Goal: Contribute content: Add original content to the website for others to see

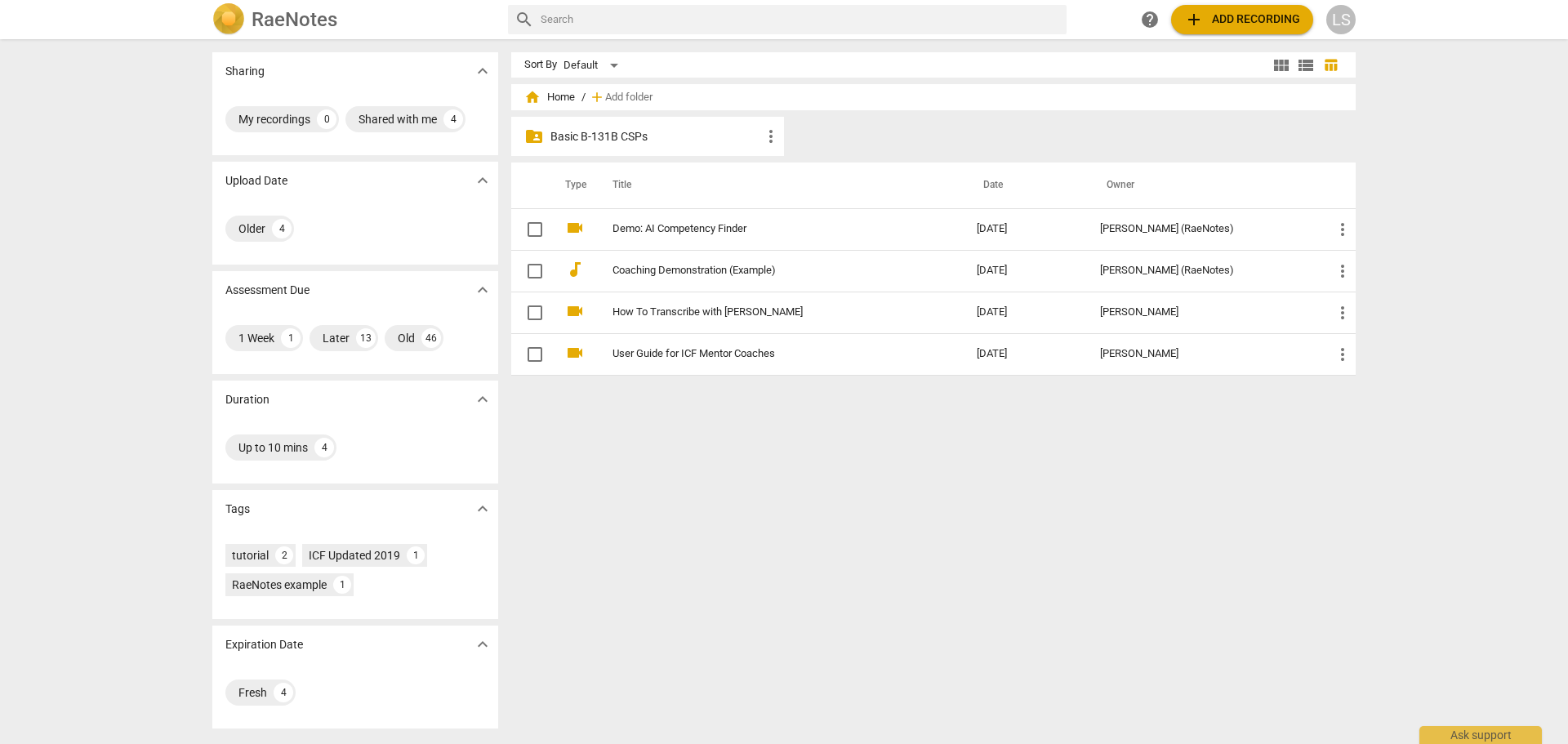
click at [590, 136] on p "Basic B-131B CSPs" at bounding box center [656, 137] width 211 height 18
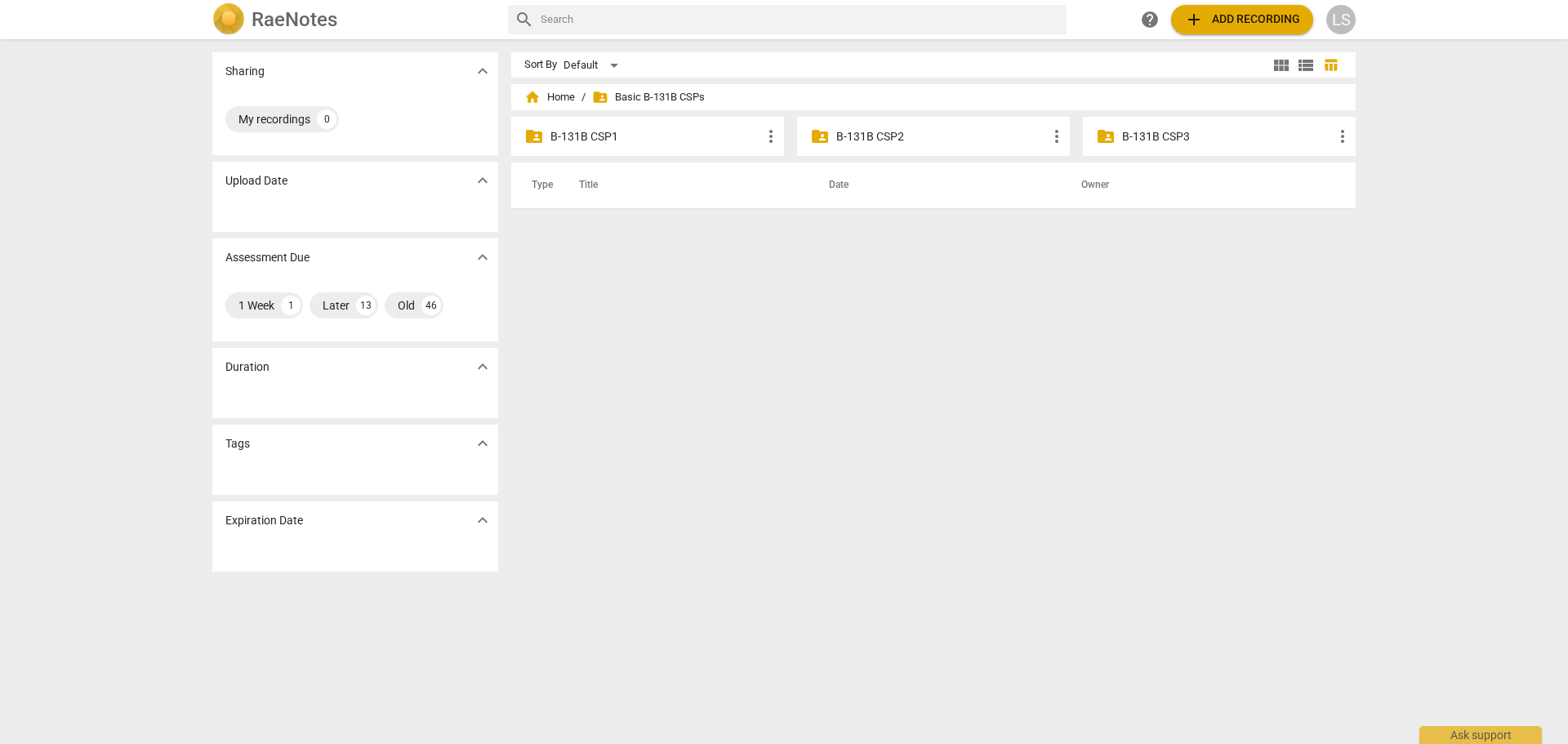
click at [1149, 141] on p "B-131B CSP3" at bounding box center [1227, 137] width 211 height 18
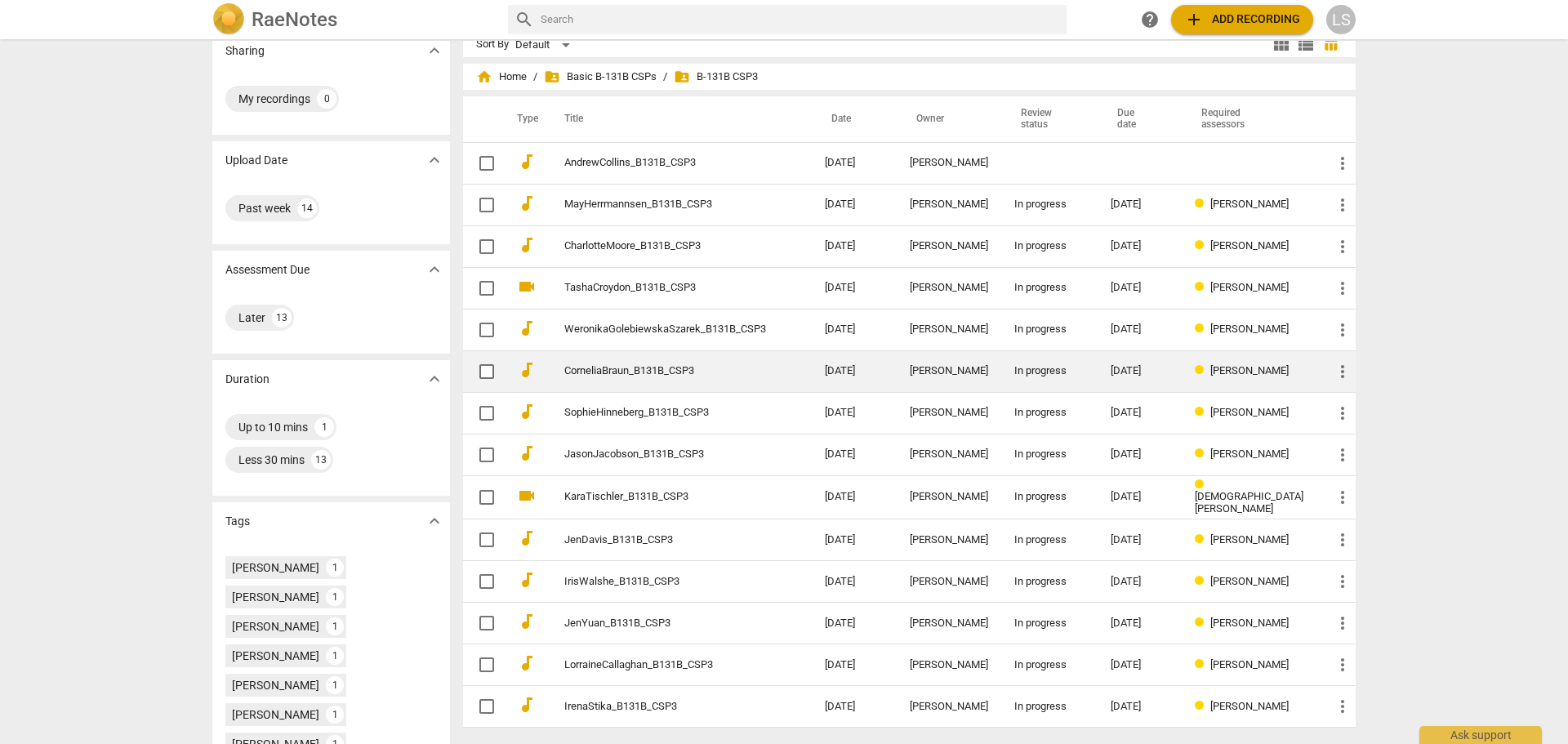
scroll to position [20, 0]
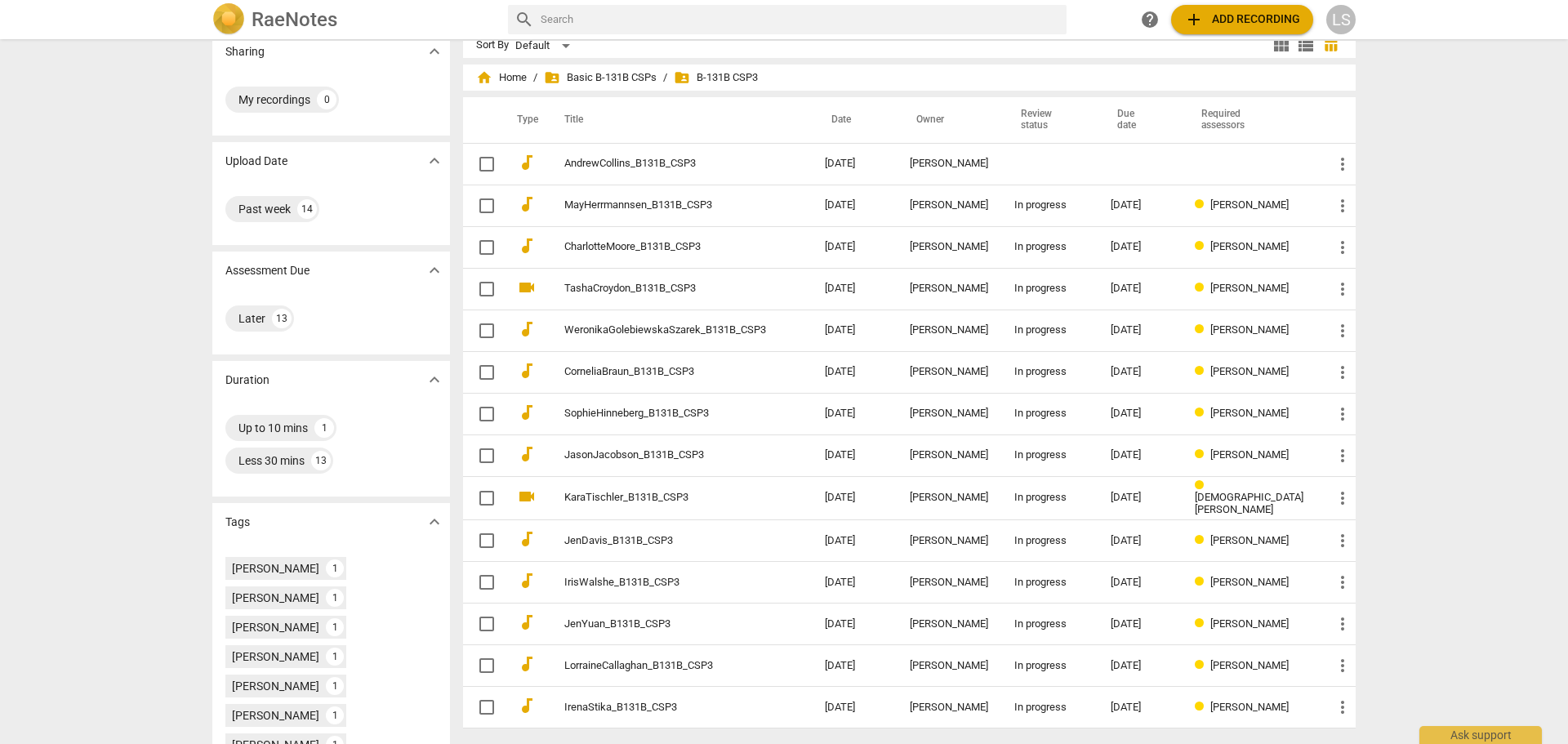
click at [1272, 24] on span "add Add recording" at bounding box center [1242, 20] width 116 height 20
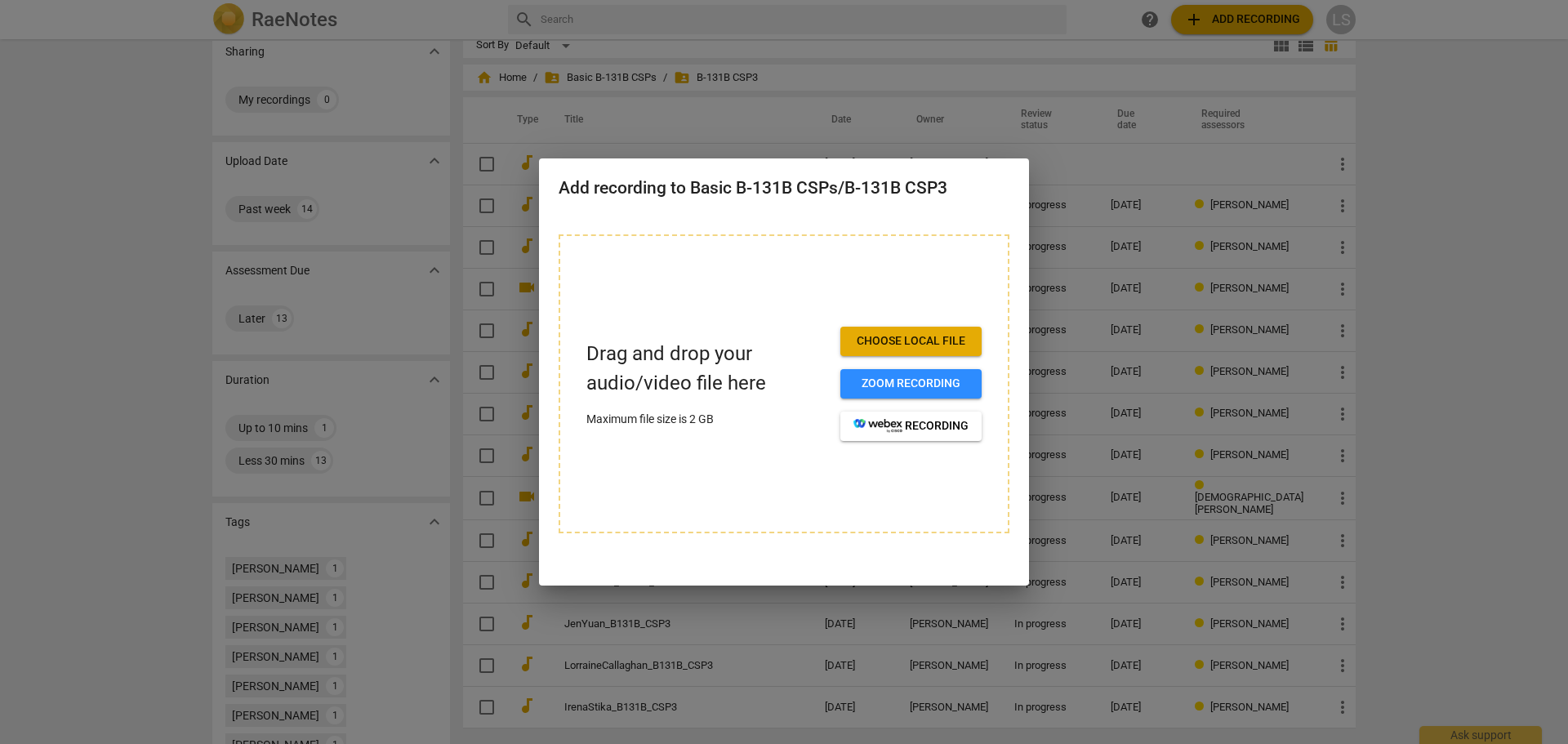
click at [960, 340] on span "Choose local file" at bounding box center [911, 341] width 115 height 17
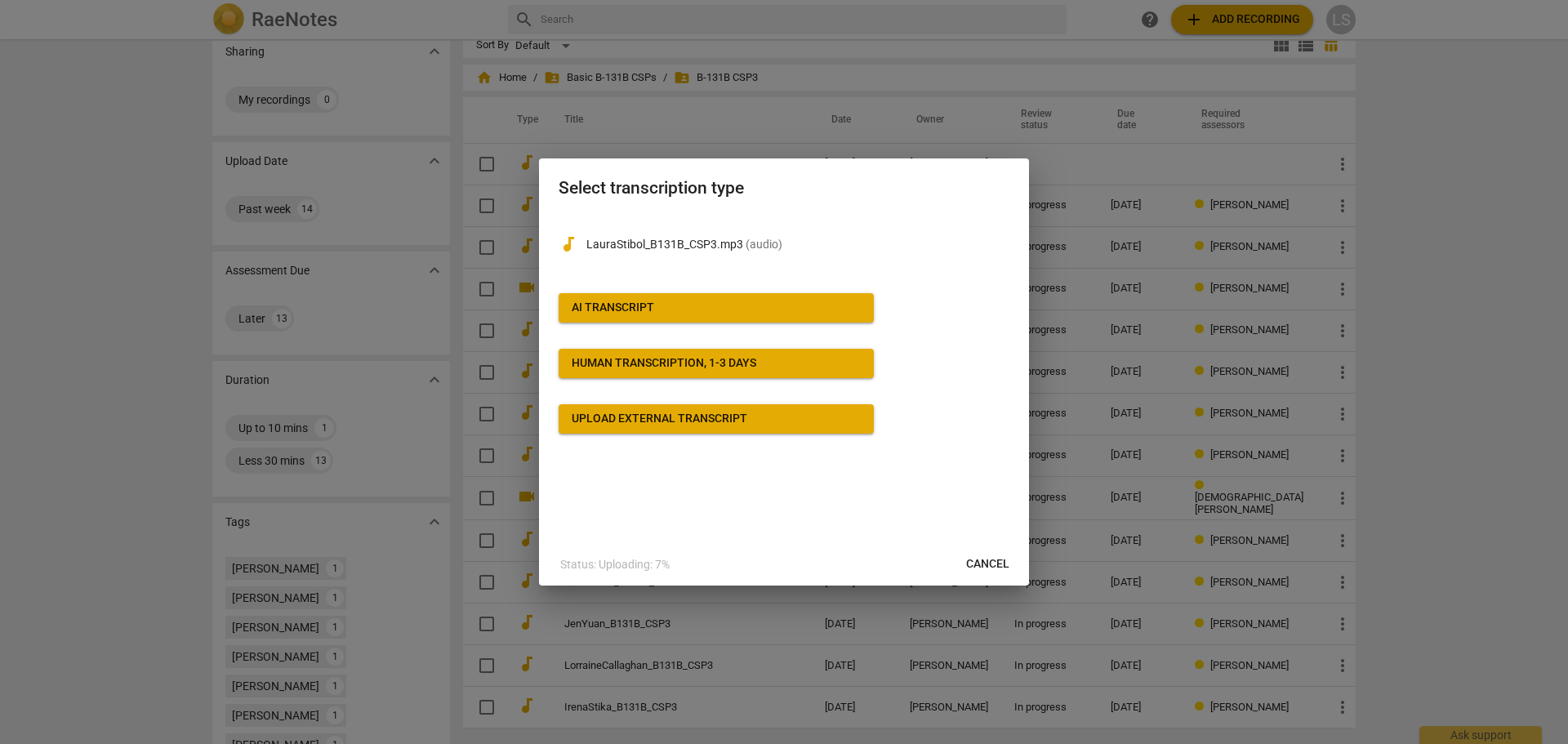
click at [623, 304] on div "AI Transcript" at bounding box center [613, 308] width 83 height 17
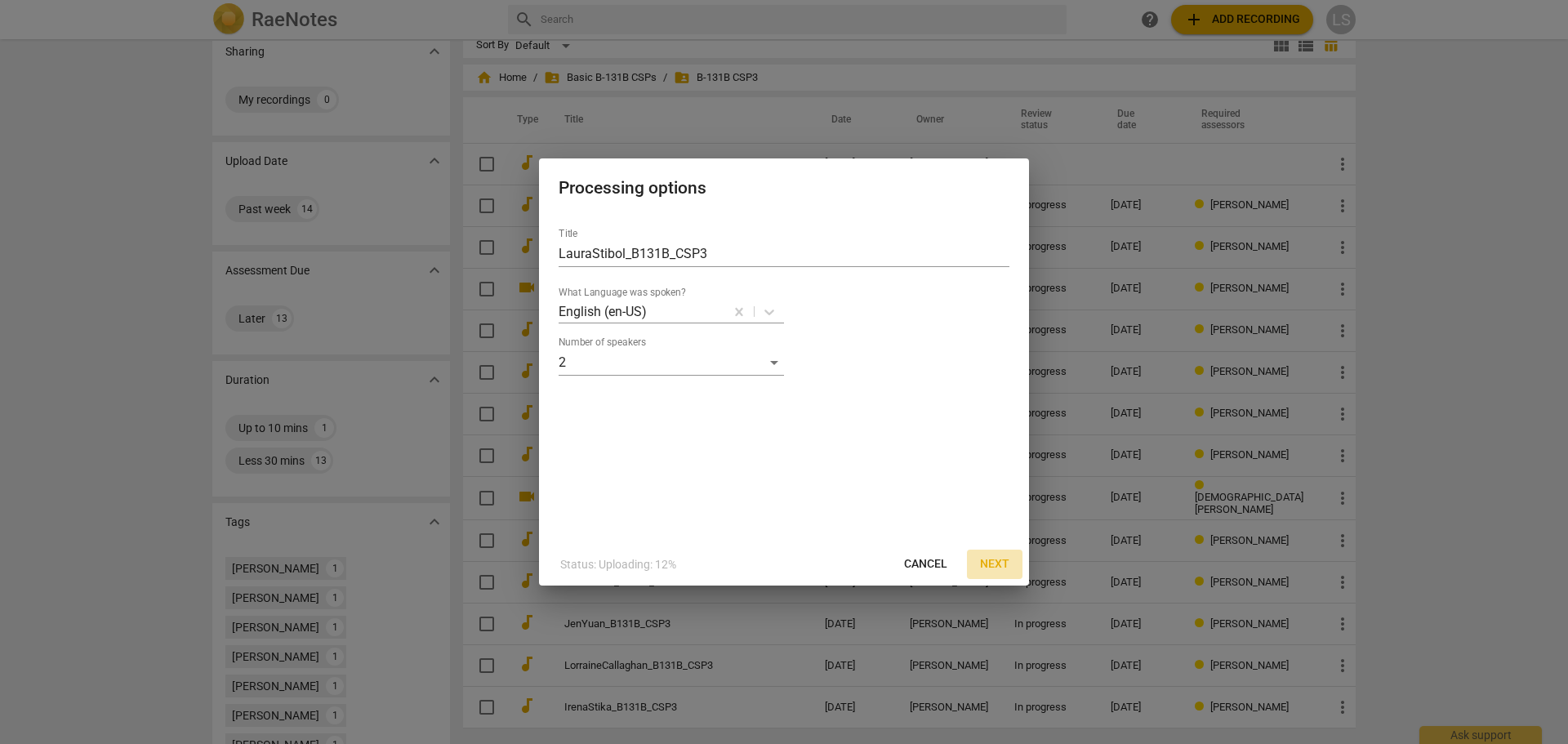
click at [986, 564] on span "Next" at bounding box center [994, 564] width 29 height 17
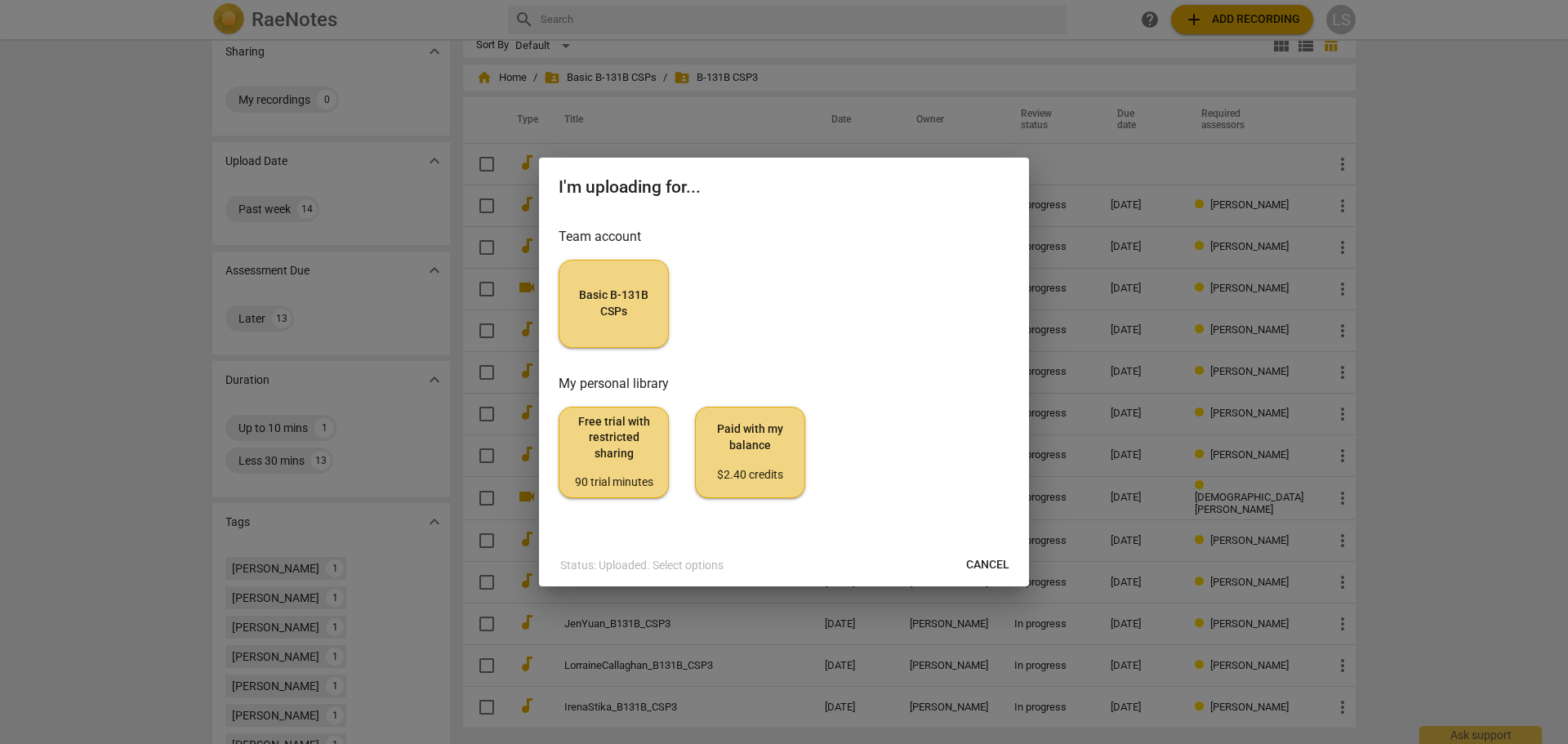
click at [632, 321] on button "Basic B-131B CSPs" at bounding box center [613, 304] width 110 height 88
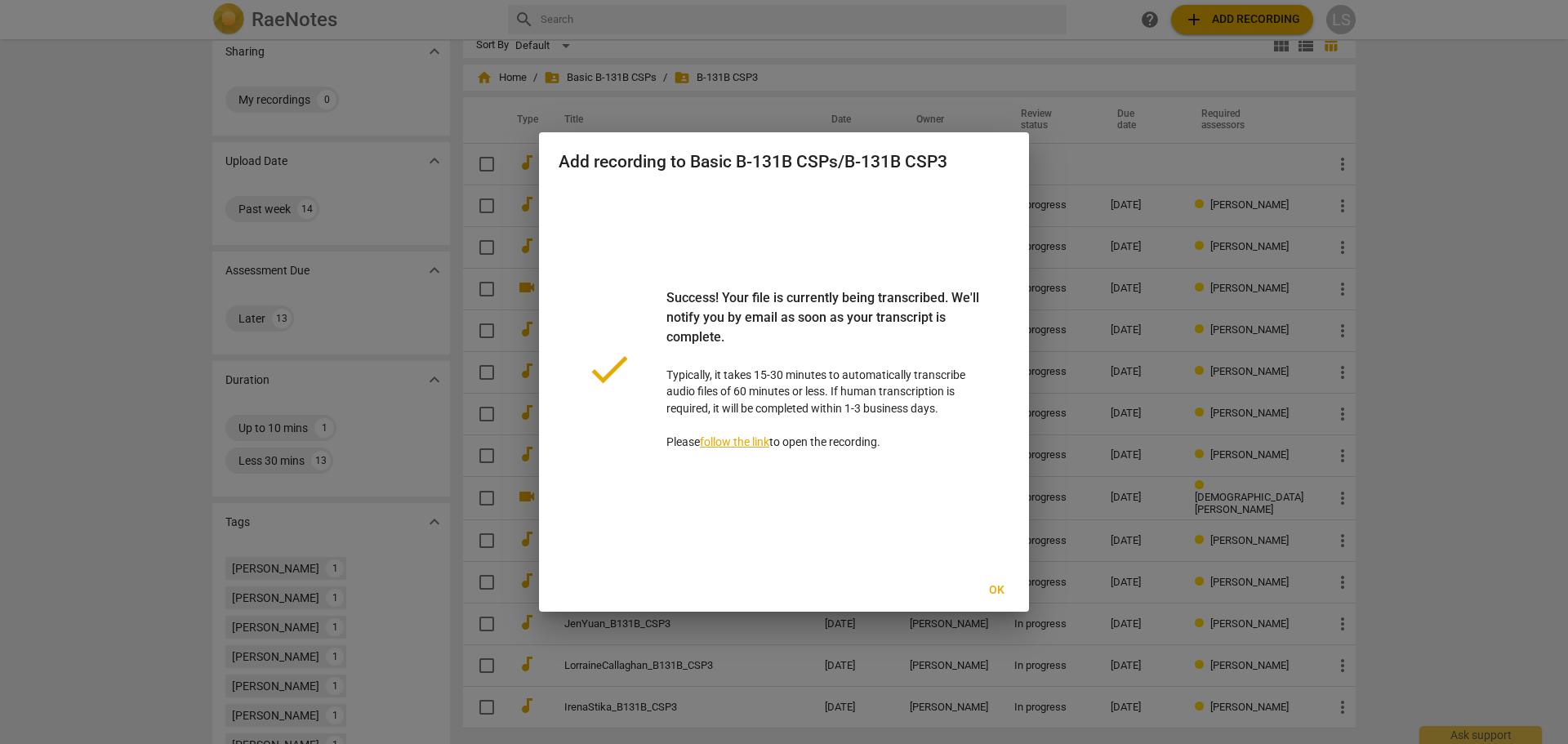
click at [740, 440] on link "follow the link" at bounding box center [734, 441] width 69 height 13
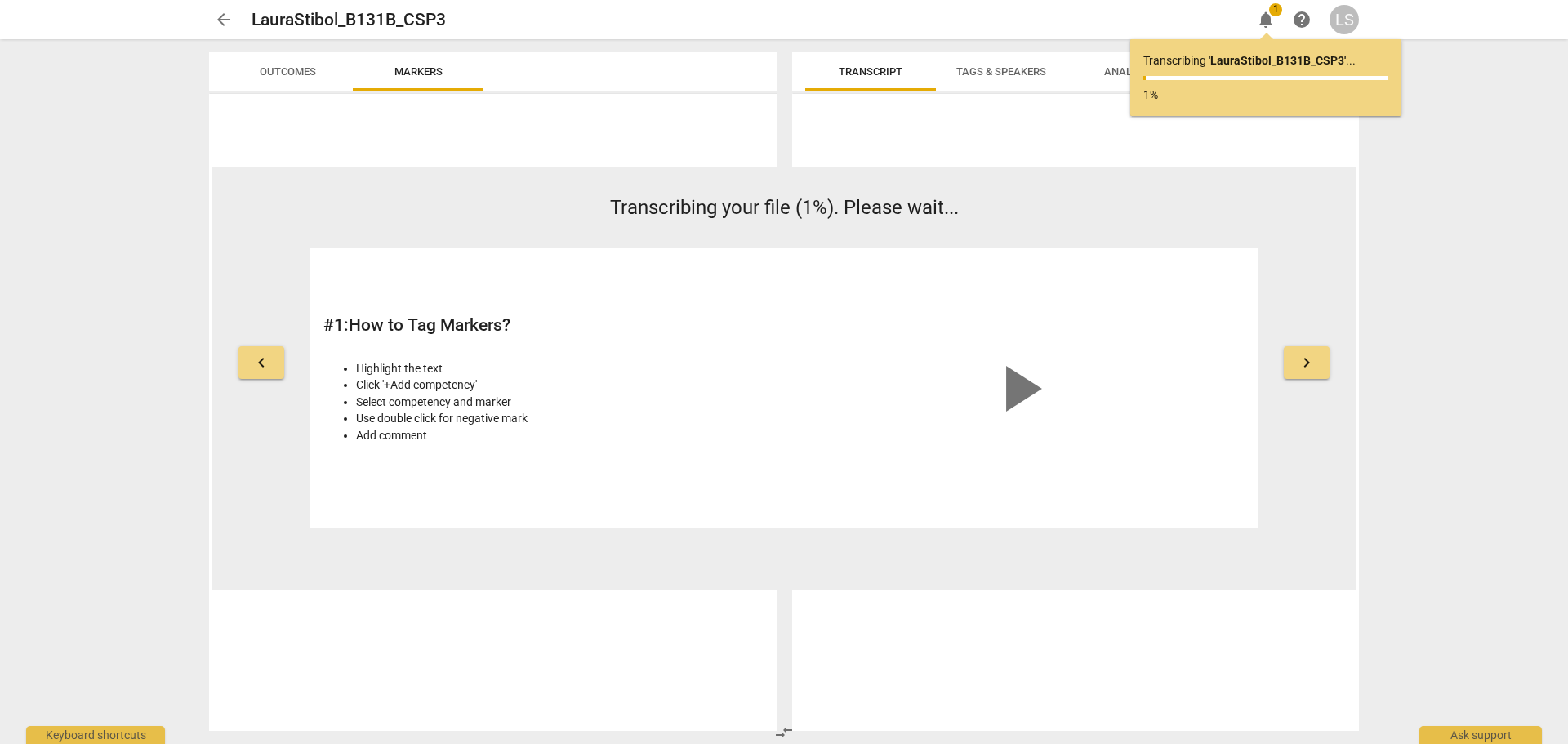
click at [1305, 361] on span "keyboard_arrow_right" at bounding box center [1307, 363] width 20 height 20
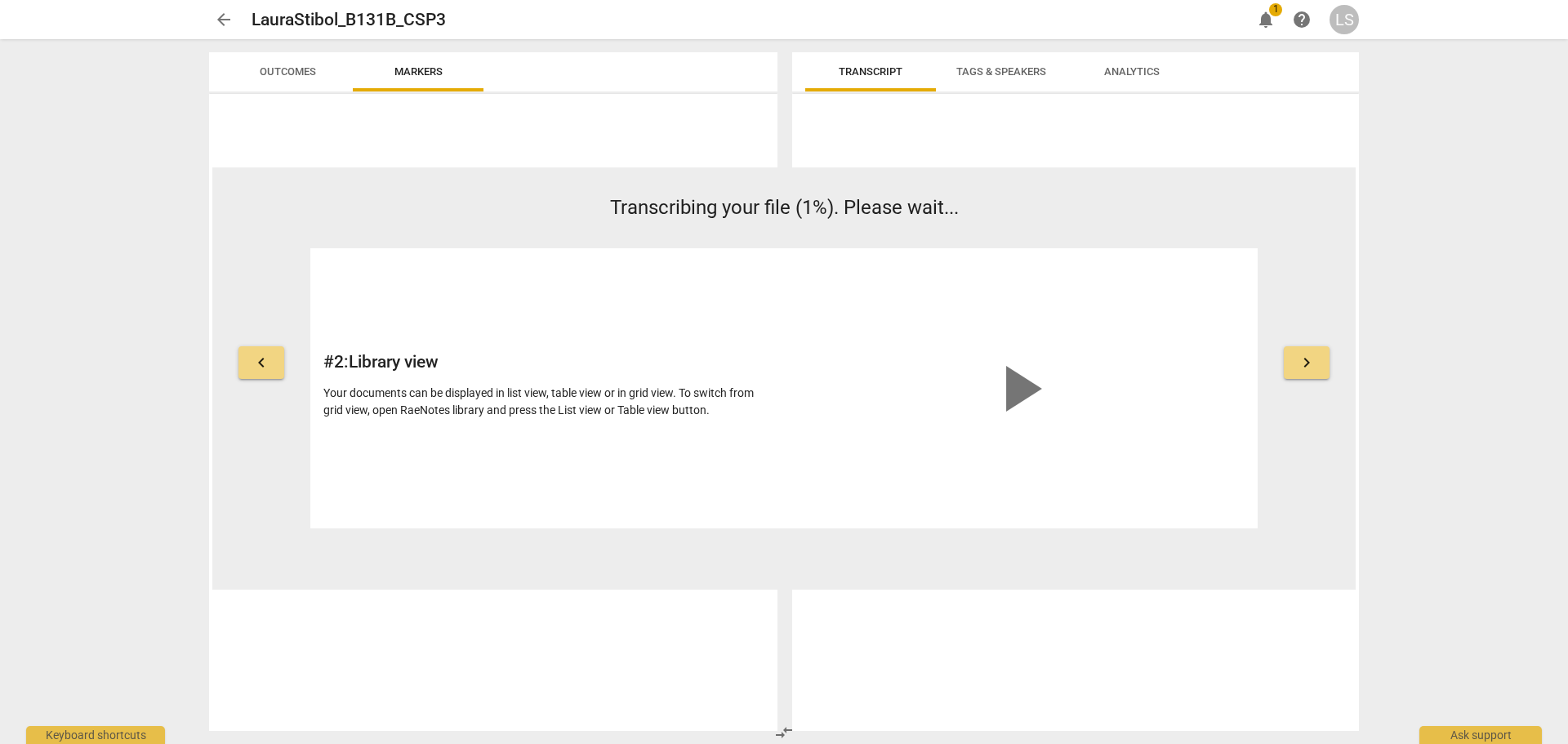
click at [1305, 361] on span "keyboard_arrow_right" at bounding box center [1307, 363] width 20 height 20
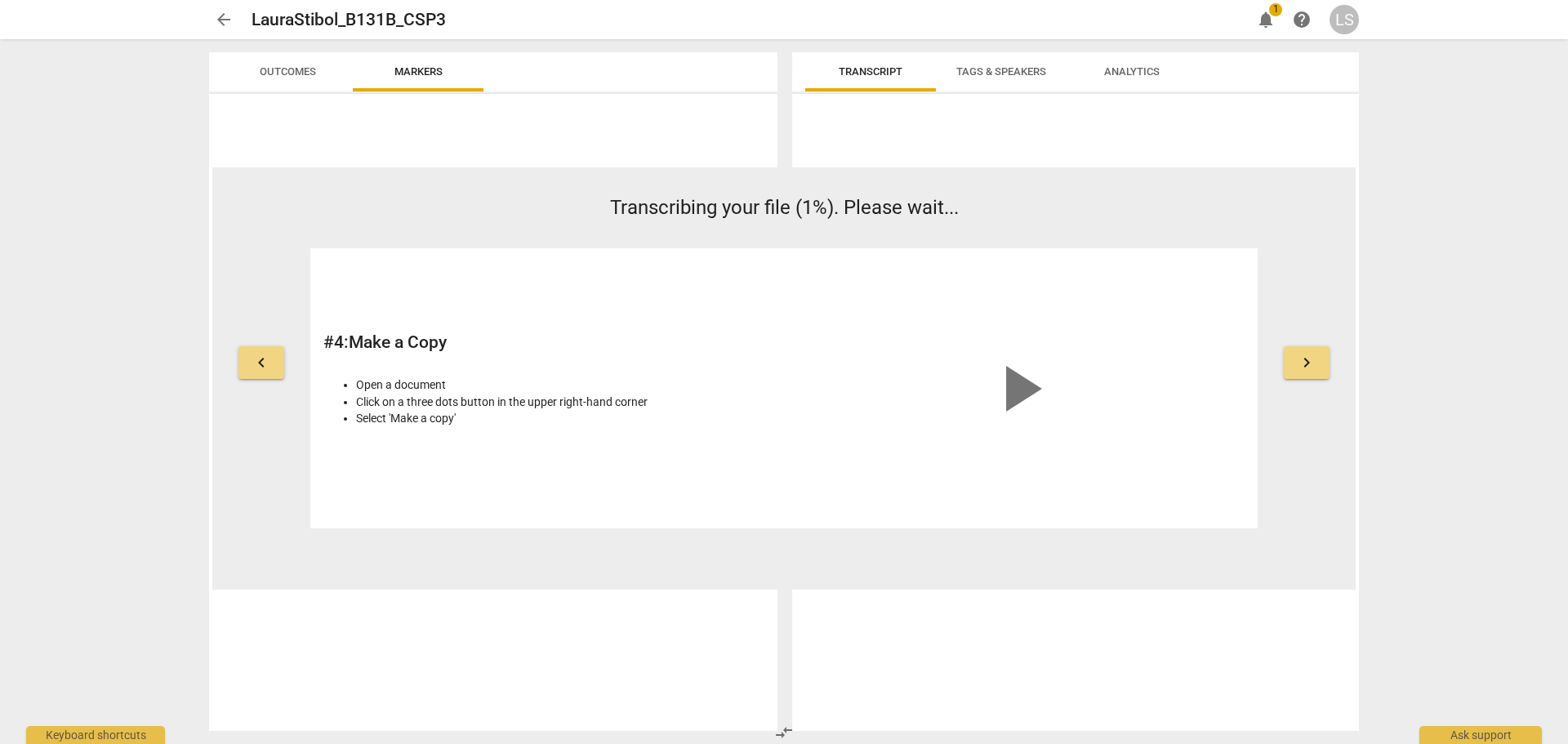
click at [1305, 361] on span "keyboard_arrow_right" at bounding box center [1307, 363] width 20 height 20
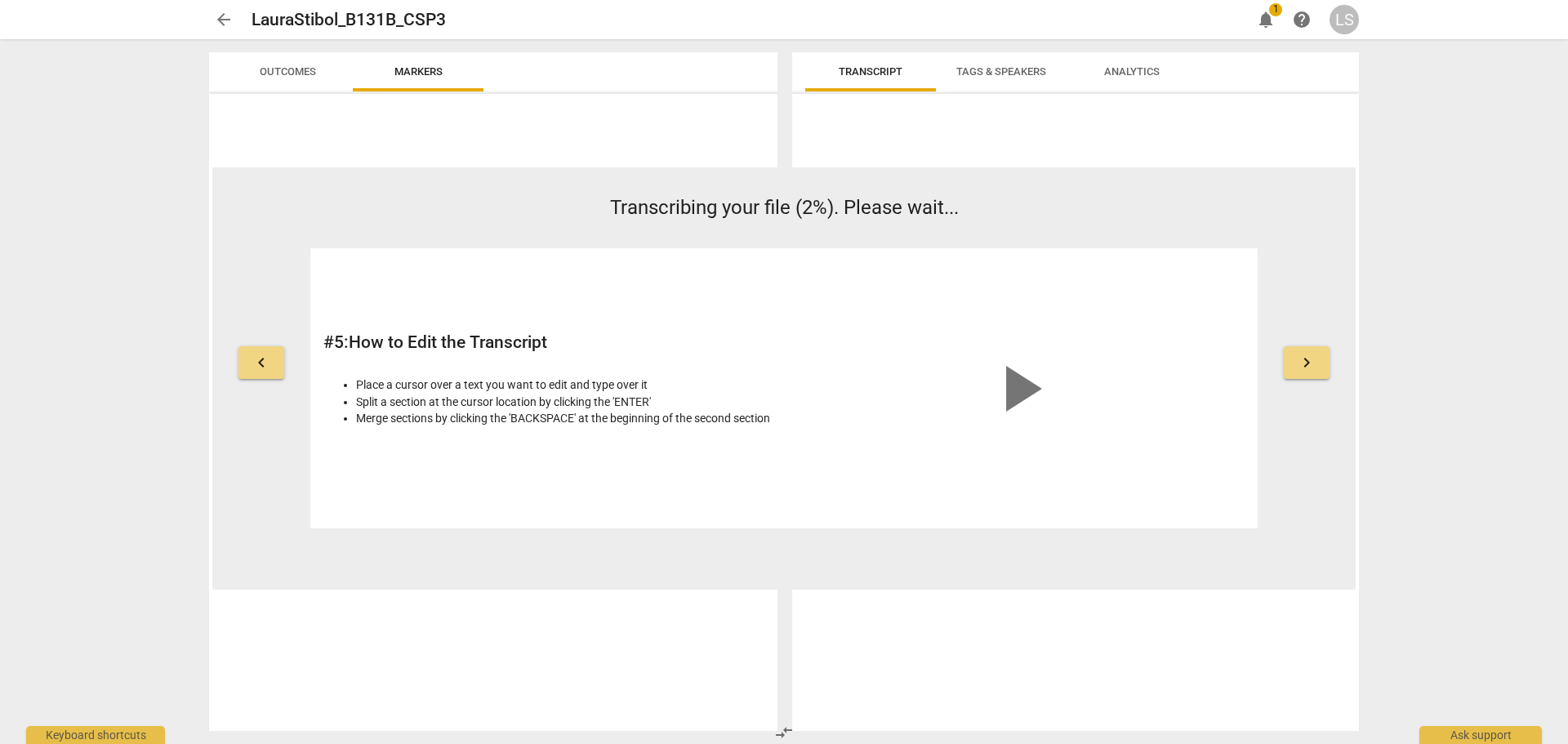
click at [1305, 361] on span "keyboard_arrow_right" at bounding box center [1307, 363] width 20 height 20
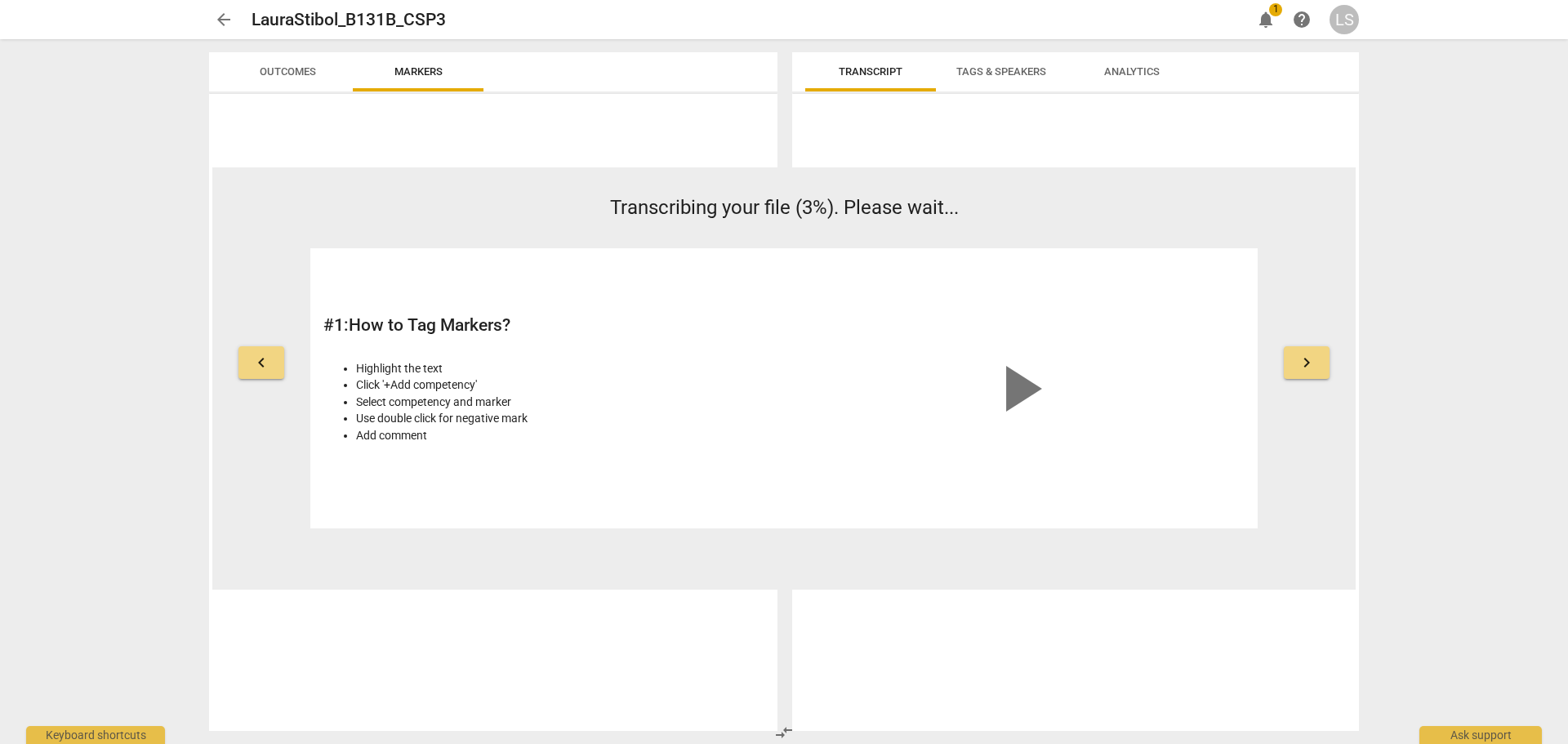
click at [1305, 361] on span "keyboard_arrow_right" at bounding box center [1307, 363] width 20 height 20
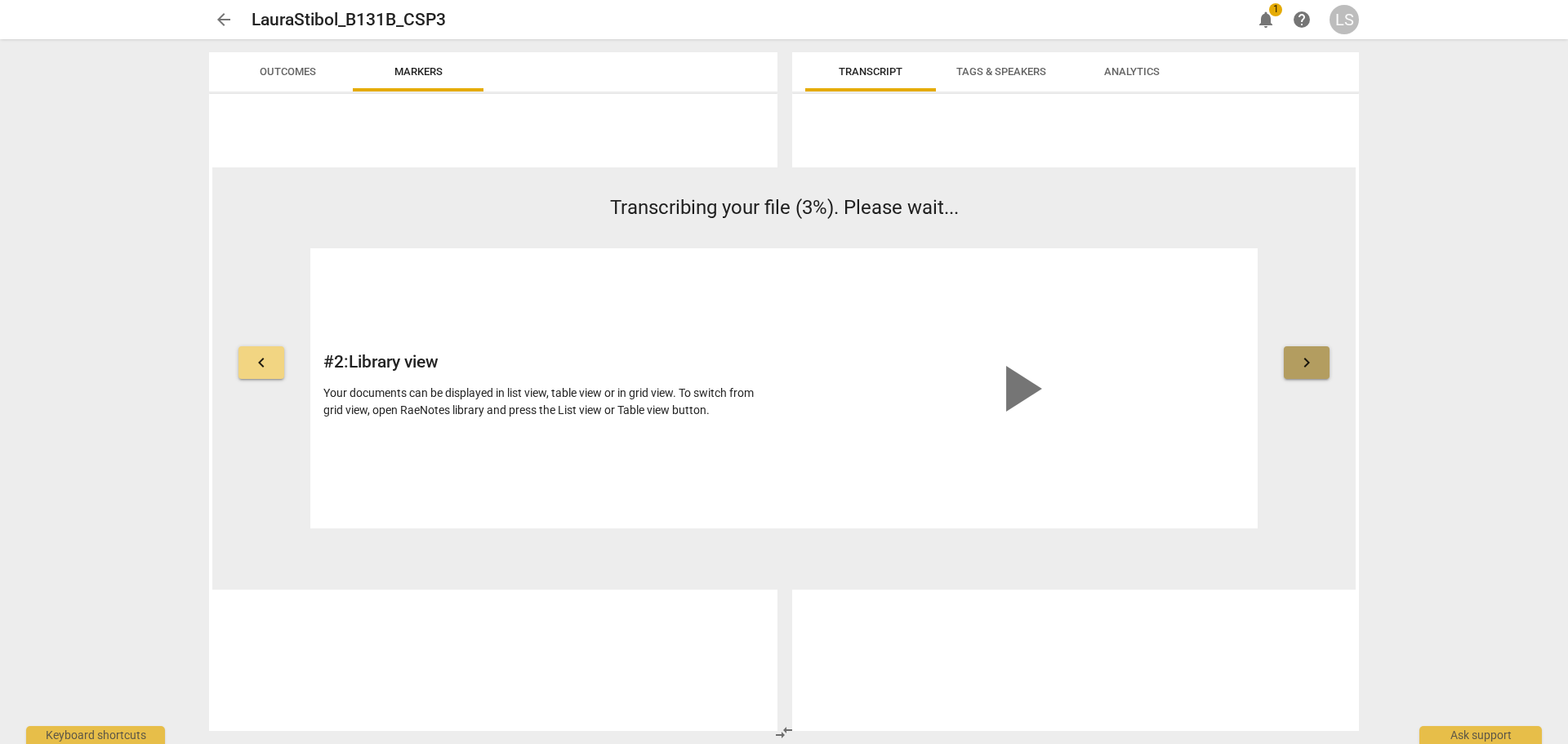
click at [1305, 361] on span "keyboard_arrow_right" at bounding box center [1307, 363] width 20 height 20
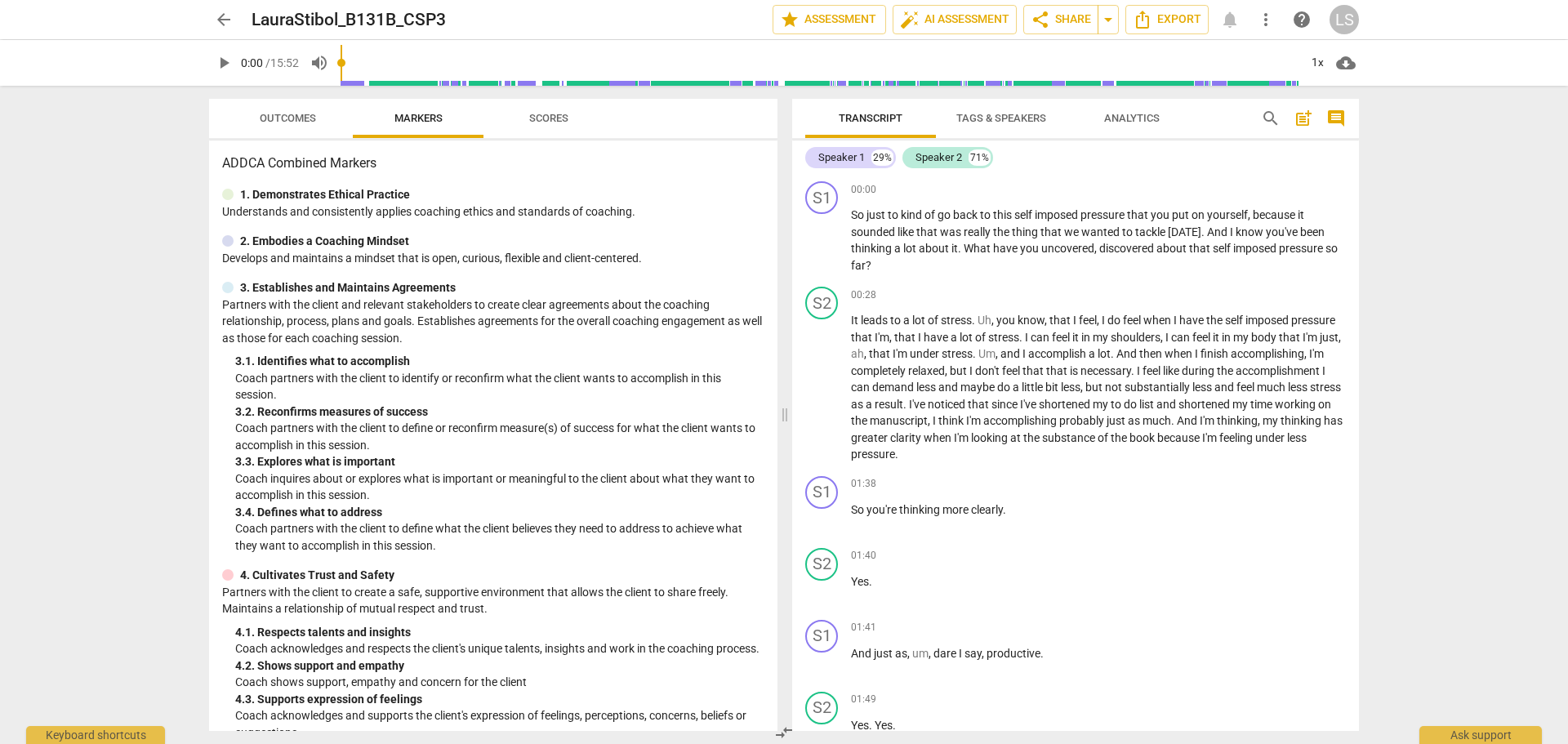
click at [1305, 118] on span "post_add" at bounding box center [1304, 118] width 20 height 20
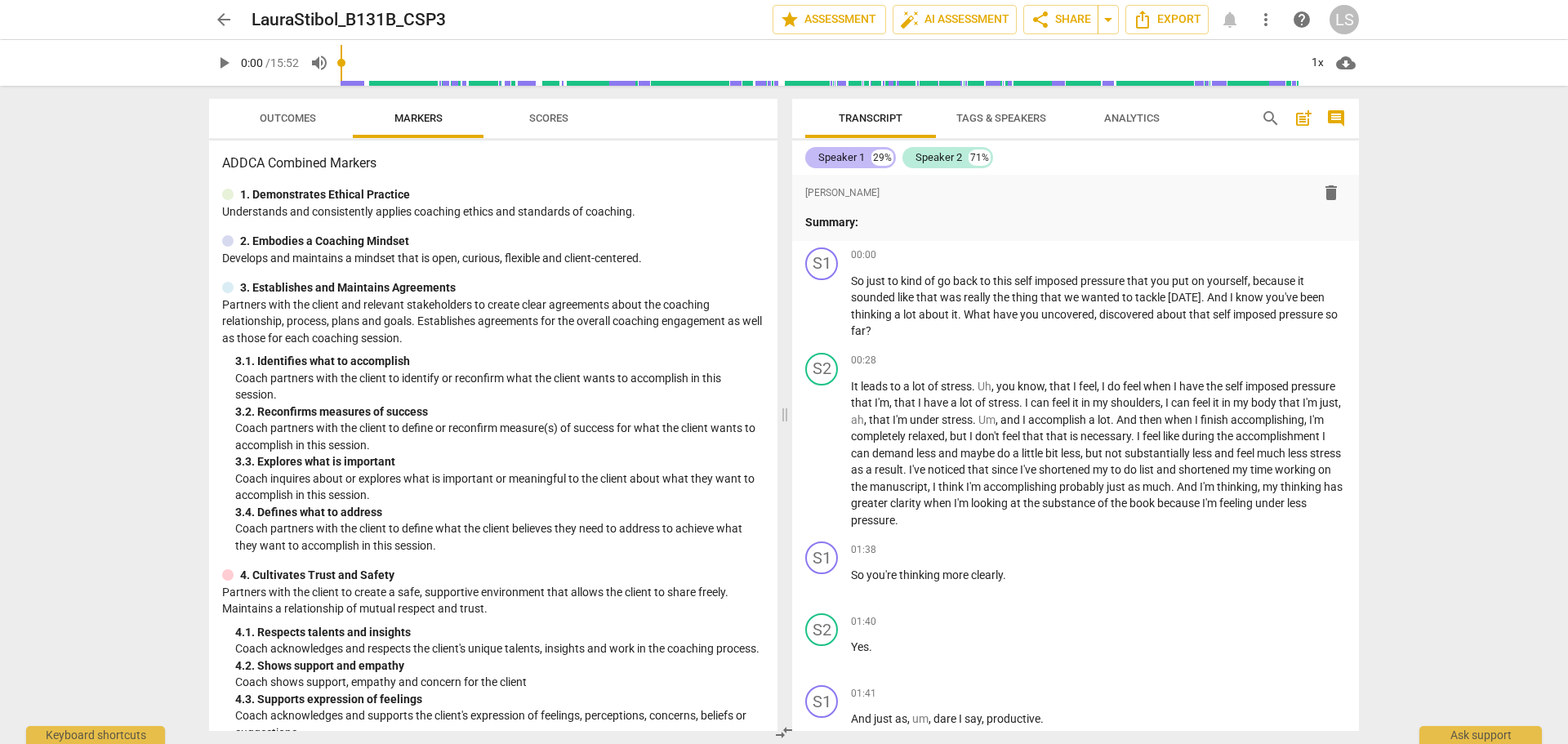
click at [843, 154] on div "Speaker 1" at bounding box center [842, 157] width 47 height 17
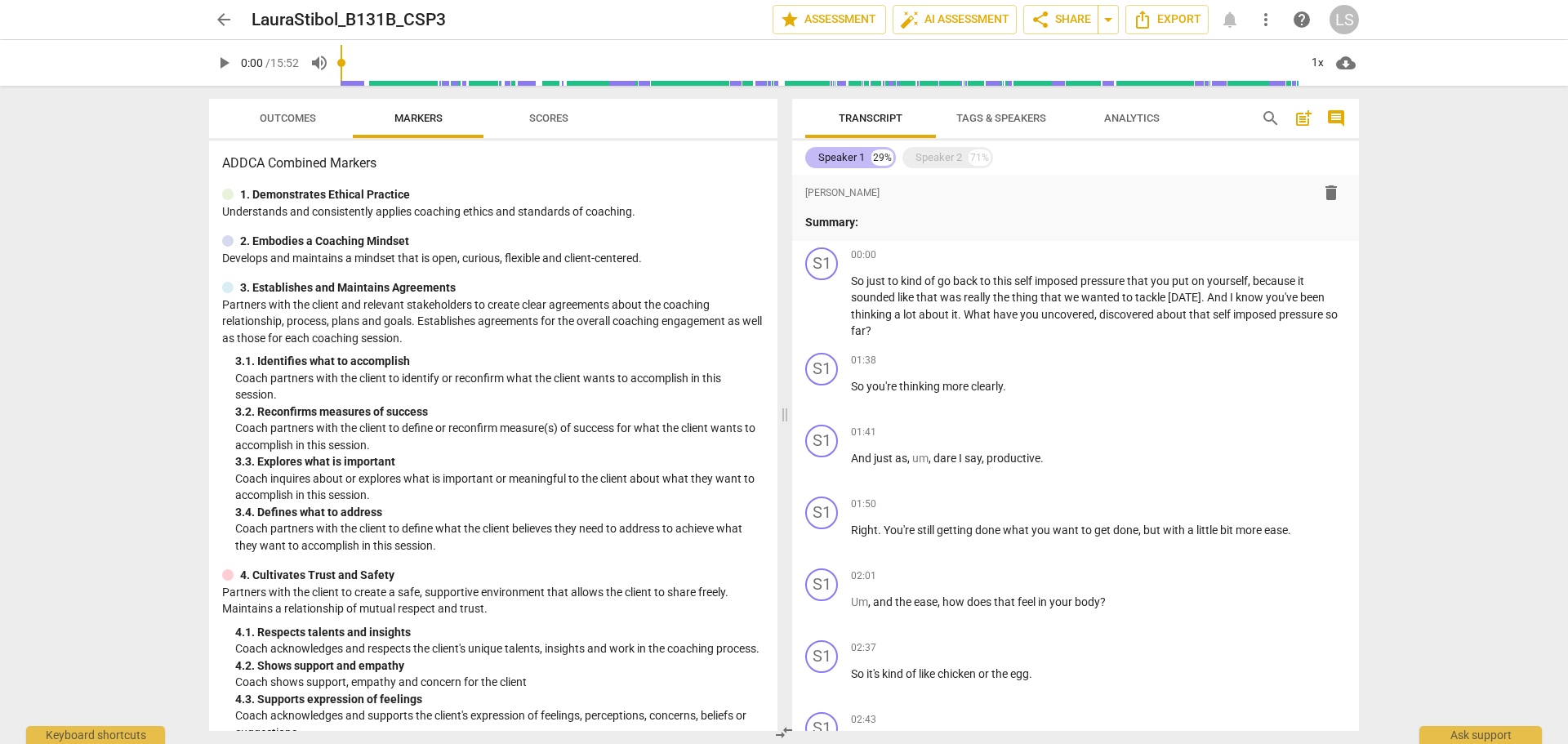
click at [843, 154] on div "Speaker 1" at bounding box center [842, 157] width 47 height 17
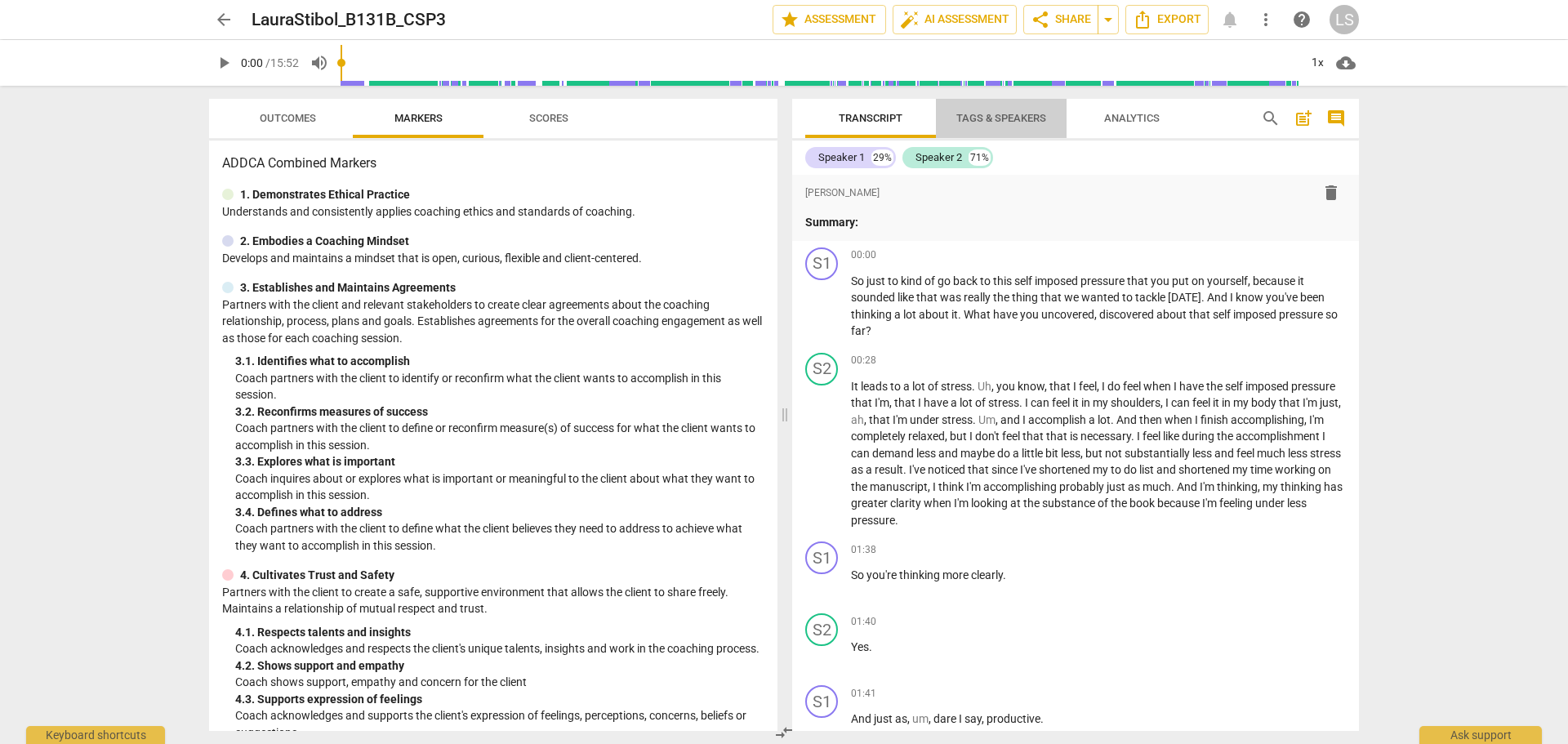
click at [1034, 127] on span "Tags & Speakers" at bounding box center [1001, 118] width 129 height 22
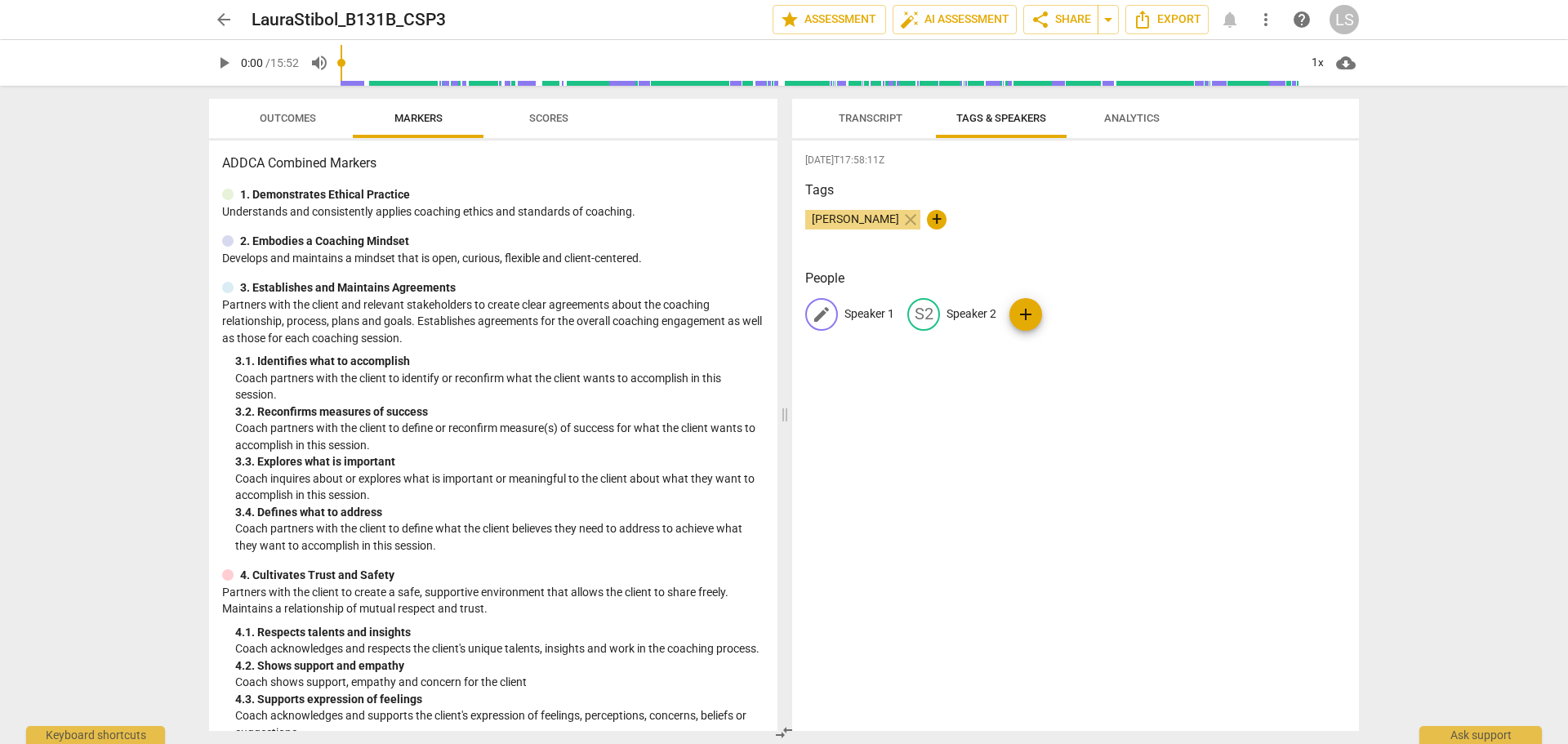
click at [864, 310] on p "Speaker 1" at bounding box center [868, 314] width 50 height 18
type input "Coach"
click at [1084, 318] on p "Speaker 2" at bounding box center [1077, 314] width 50 height 18
type input "Client"
click at [1079, 464] on div "[DATE]T17:58:11Z Tags [PERSON_NAME] close + People CO Coach CL Client add" at bounding box center [1075, 435] width 567 height 591
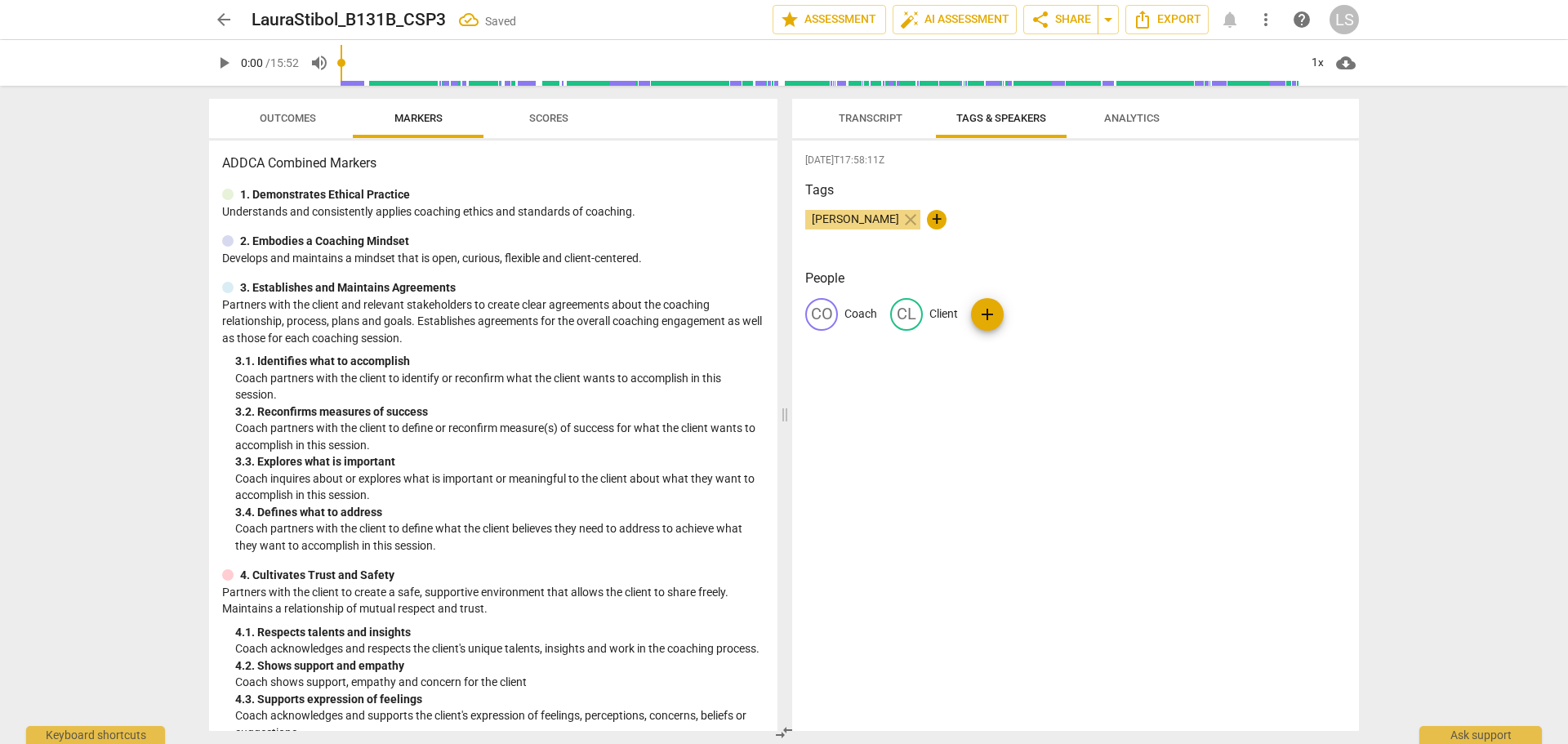
click at [869, 120] on span "Transcript" at bounding box center [870, 118] width 63 height 13
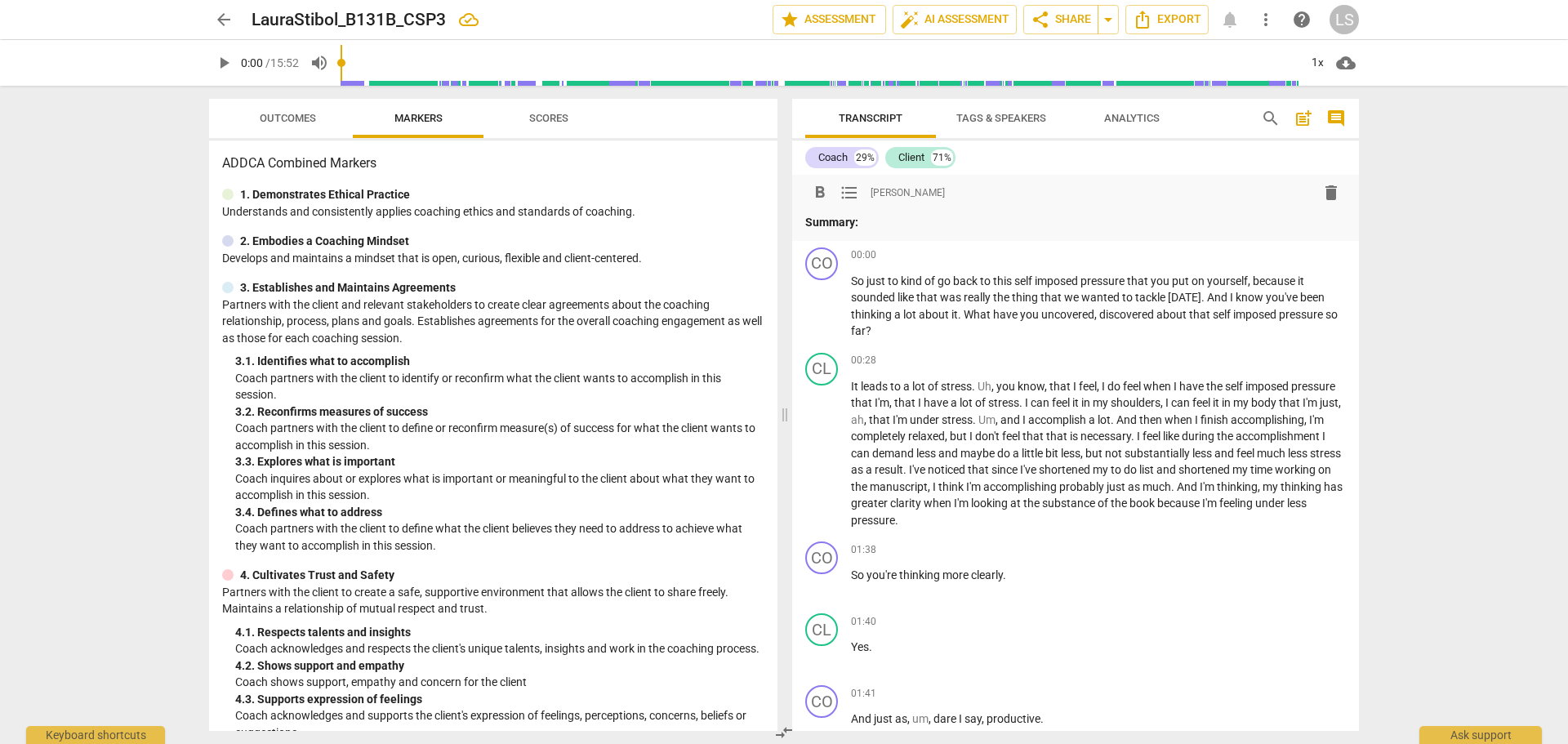
click at [878, 218] on p "Summary:" at bounding box center [1075, 223] width 541 height 18
click at [910, 225] on p "Summary:" at bounding box center [1075, 223] width 541 height 18
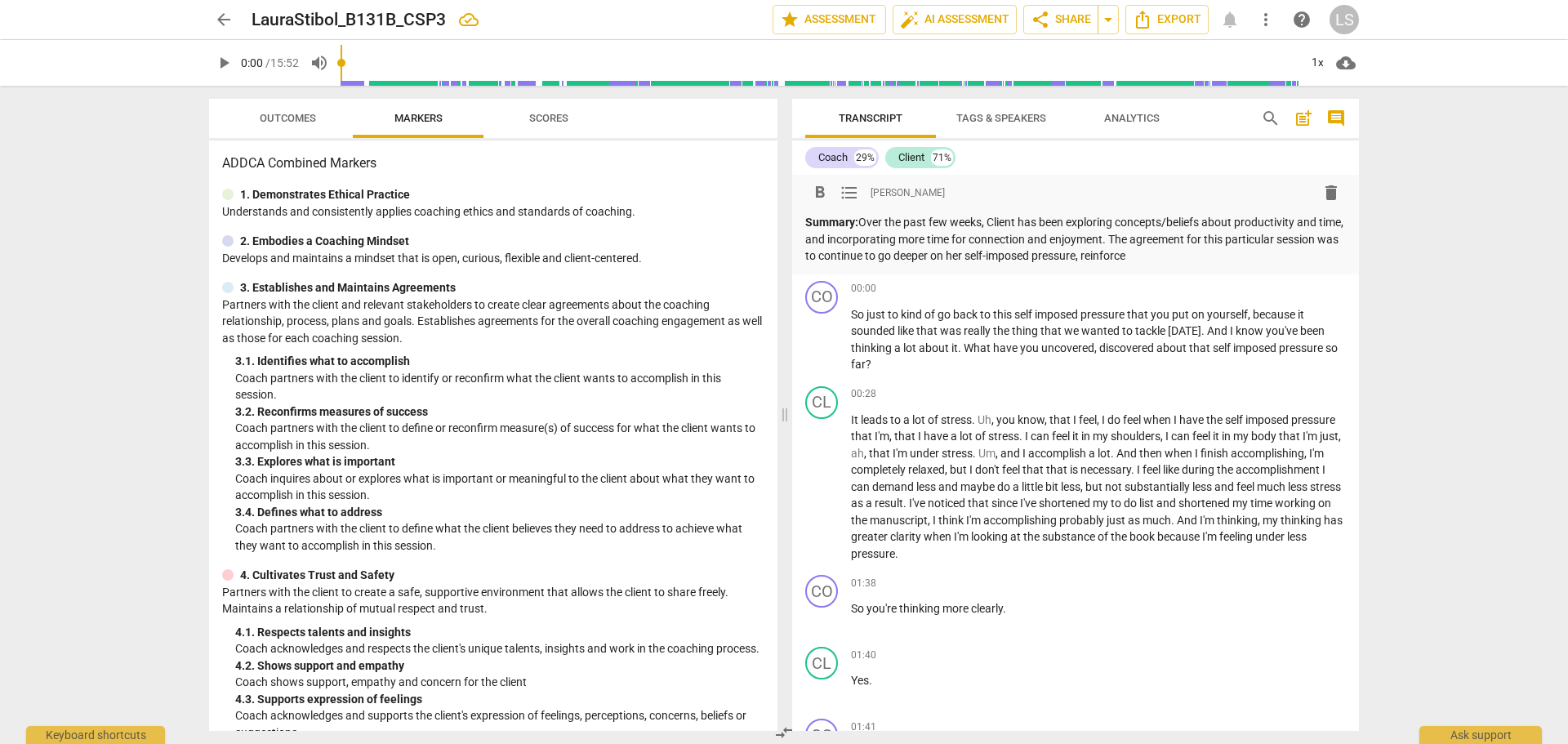
click at [1213, 262] on p "Summary: Over the past few weeks, Client has been exploring concepts/beliefs ab…" at bounding box center [1075, 239] width 541 height 51
click at [1236, 259] on p "Summary: Over the past few weeks, Client has been exploring concepts/beliefs ab…" at bounding box center [1075, 239] width 541 height 51
click at [1222, 254] on p "Summary: Over the past few weeks, Client has been exploring concepts/beliefs ab…" at bounding box center [1075, 239] width 541 height 51
click at [1220, 256] on p "Summary: Over the past few weeks, Client has been exploring concepts/beliefs ab…" at bounding box center [1075, 239] width 541 height 51
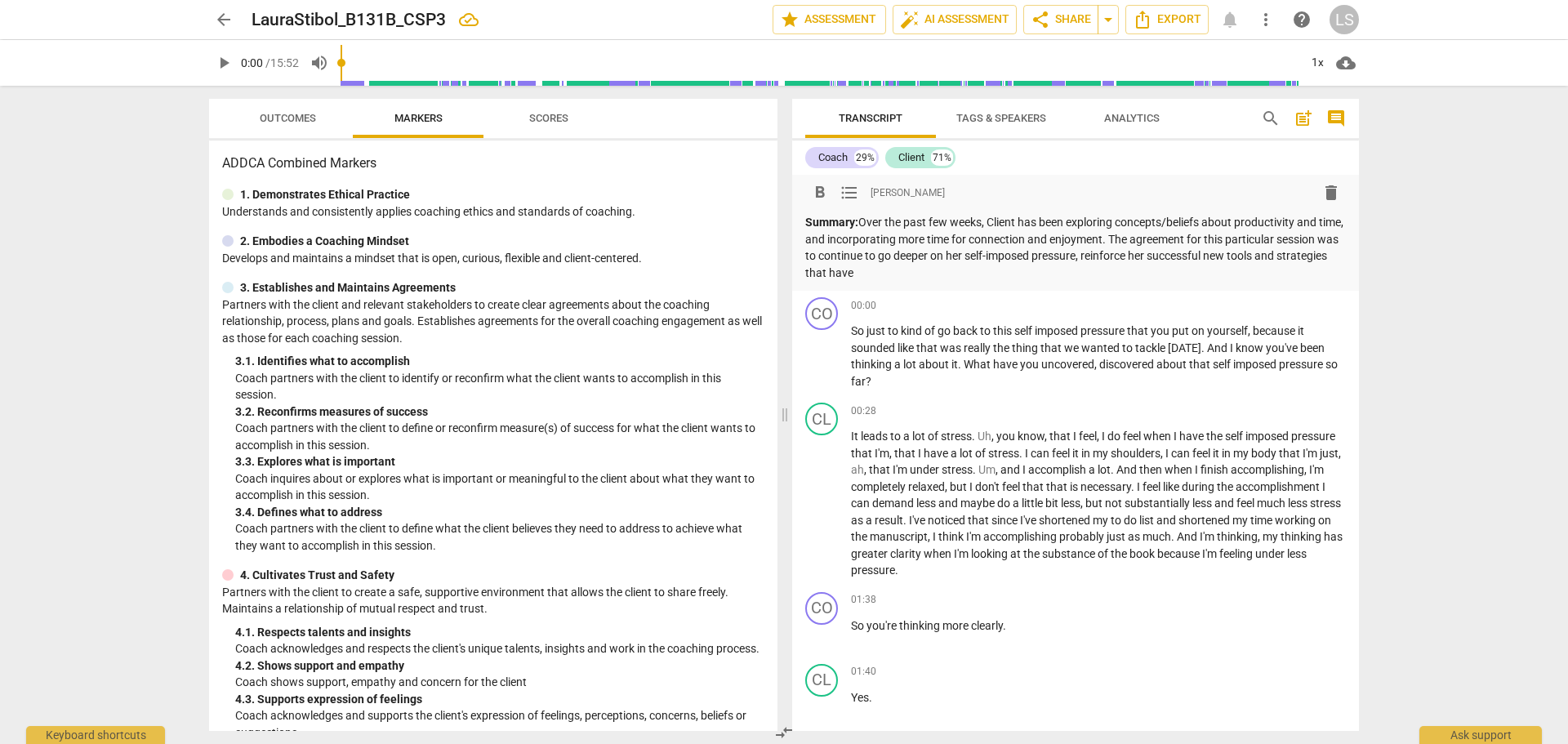
click at [1149, 253] on p "Summary: Over the past few weeks, Client has been exploring concepts/beliefs ab…" at bounding box center [1075, 247] width 541 height 67
click at [1150, 258] on p "Summary: Over the past few weeks, Client has been exploring concepts/beliefs ab…" at bounding box center [1075, 247] width 541 height 67
drag, startPoint x: 931, startPoint y: 274, endPoint x: 967, endPoint y: 271, distance: 36.1
click at [804, 272] on div "format_bold format_list_bulleted [PERSON_NAME] delete Summary: Over the past fe…" at bounding box center [1075, 232] width 567 height 116
drag, startPoint x: 1149, startPoint y: 255, endPoint x: 1175, endPoint y: 238, distance: 31.1
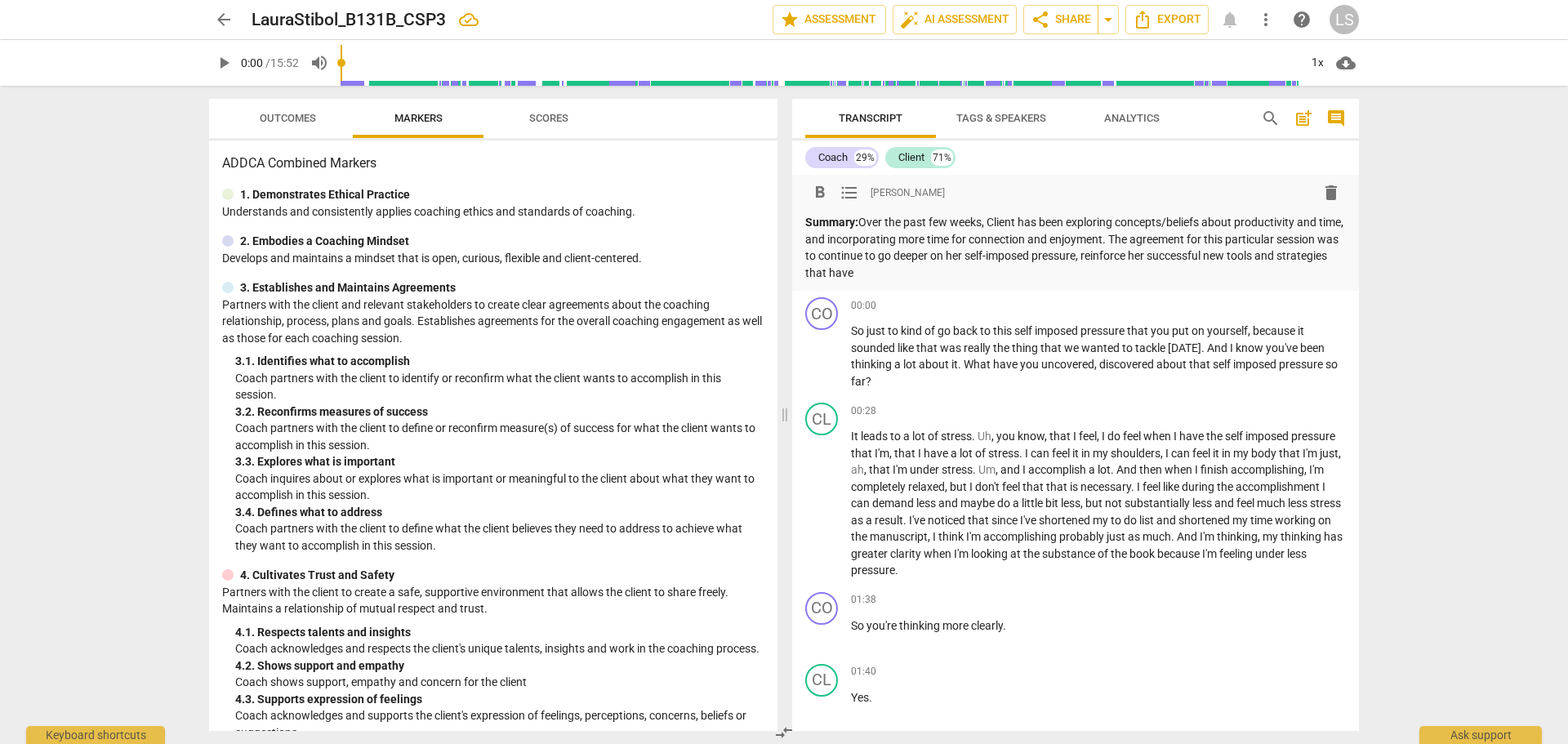
click at [1150, 255] on p "Summary: Over the past few weeks, Client has been exploring concepts/beliefs ab…" at bounding box center [1075, 247] width 541 height 67
click at [855, 271] on p "Summary: Over the past few weeks, Client has been exploring concepts/beliefs ab…" at bounding box center [1075, 247] width 541 height 67
drag, startPoint x: 859, startPoint y: 271, endPoint x: 985, endPoint y: 271, distance: 126.0
click at [985, 271] on p "Summary: Over the past few weeks, Client has been exploring concepts/beliefs ab…" at bounding box center [1075, 247] width 541 height 67
click at [1446, 483] on div "arrow_back LauraStibol_B131B_CSP3 edit star Assessment auto_fix_high AI Assessm…" at bounding box center [784, 372] width 1568 height 744
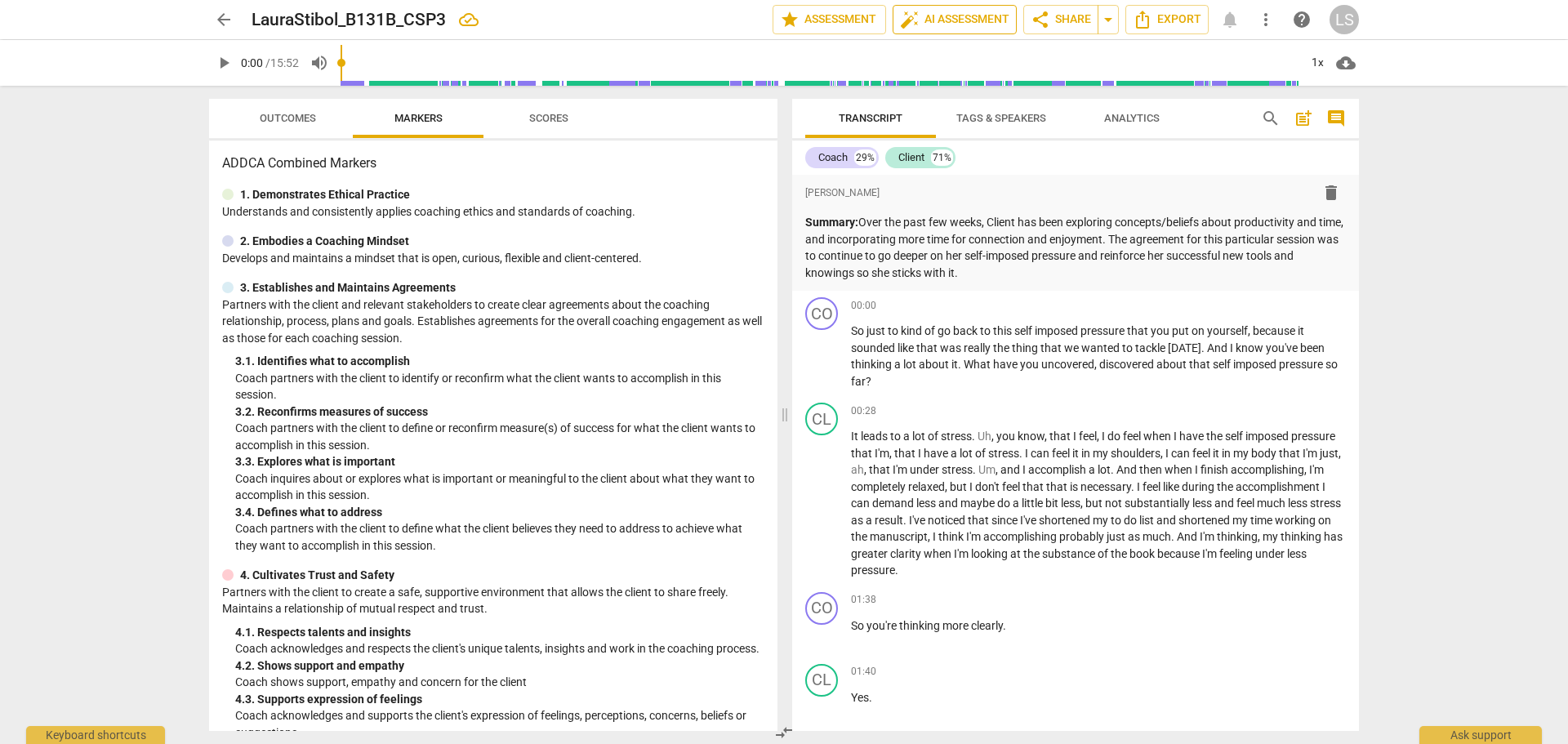
click at [920, 16] on span "auto_fix_high AI Assessment" at bounding box center [954, 20] width 109 height 20
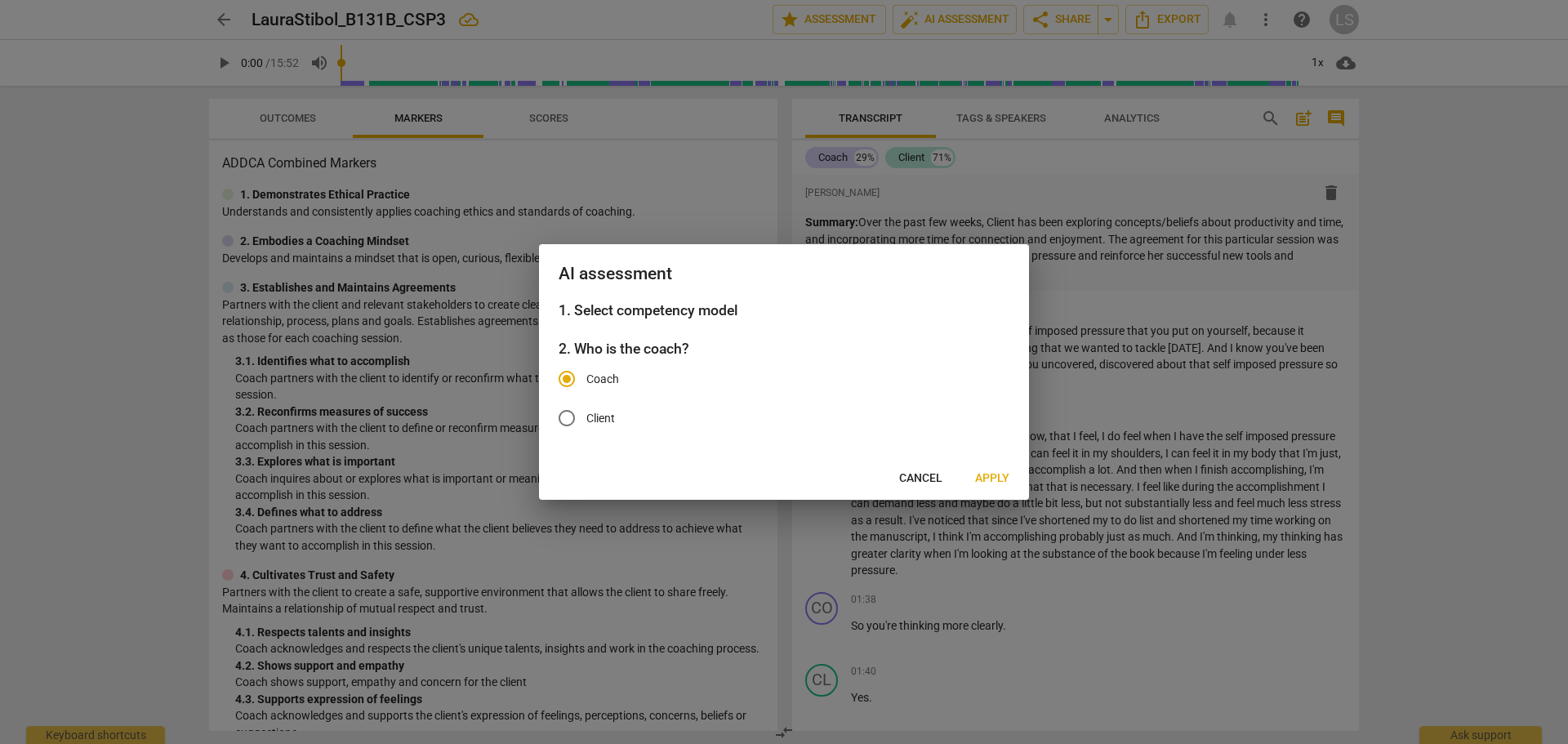
click at [1000, 478] on span "Apply" at bounding box center [991, 478] width 34 height 17
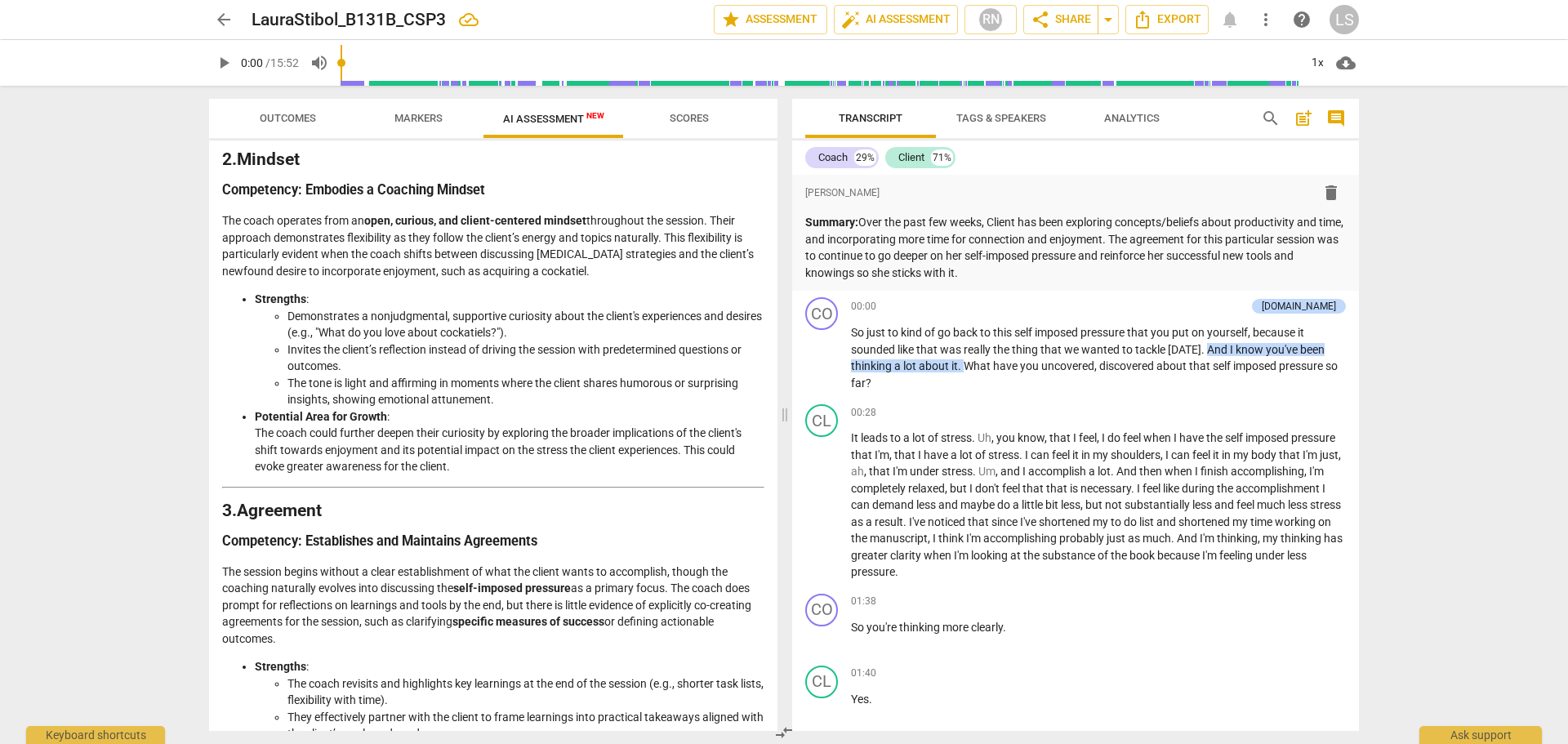
scroll to position [532, 0]
